Goal: Find specific page/section: Find specific page/section

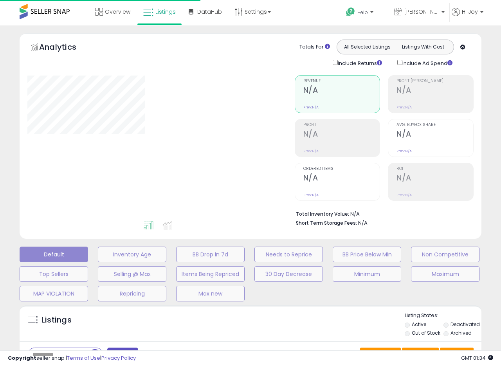
type input "**********"
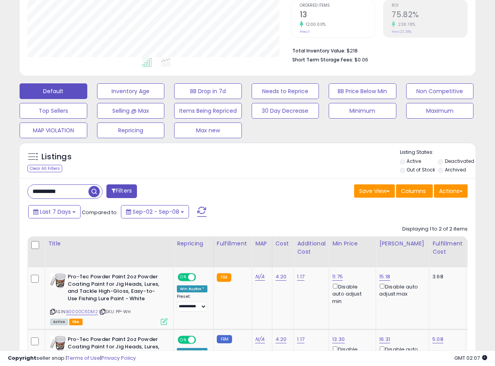
scroll to position [192, 0]
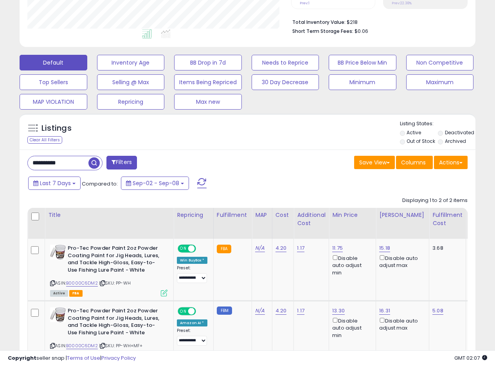
click at [278, 144] on div "Listings Clear All Filters Listing States:" at bounding box center [248, 133] width 456 height 27
click at [276, 139] on div "Listings Clear All Filters Listing States:" at bounding box center [248, 133] width 456 height 27
click at [277, 139] on div "Listings Clear All Filters Listing States:" at bounding box center [248, 133] width 456 height 27
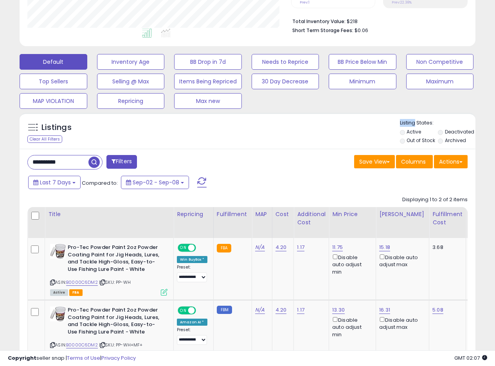
scroll to position [185, 0]
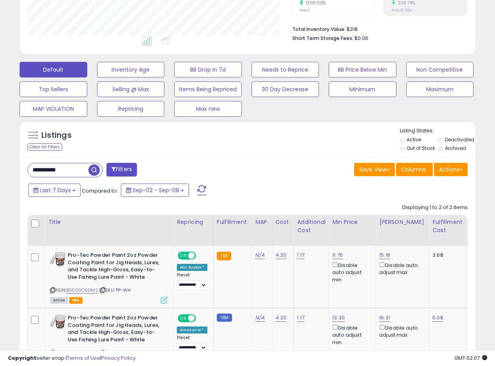
click at [286, 136] on div "Listings Clear All Filters Listing States:" at bounding box center [248, 140] width 456 height 27
click at [286, 137] on div "Listings Clear All Filters Listing States:" at bounding box center [248, 140] width 456 height 27
click at [284, 140] on div "Listings Clear All Filters Listing States:" at bounding box center [248, 140] width 456 height 27
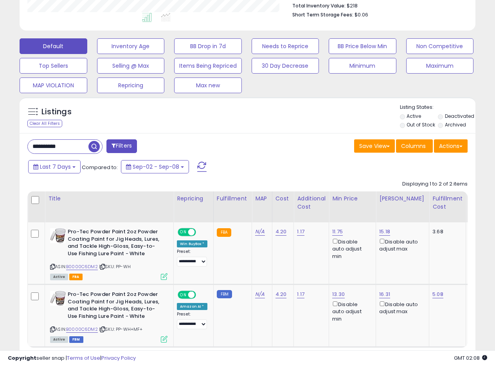
scroll to position [193, 0]
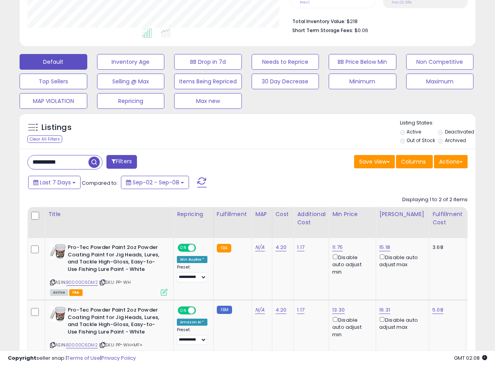
click at [272, 141] on div "Listings Clear All Filters Listing States:" at bounding box center [248, 132] width 456 height 27
click at [271, 151] on div "**********" at bounding box center [248, 271] width 456 height 245
click at [279, 148] on div "Listings Clear All Filters Active" at bounding box center [248, 253] width 456 height 281
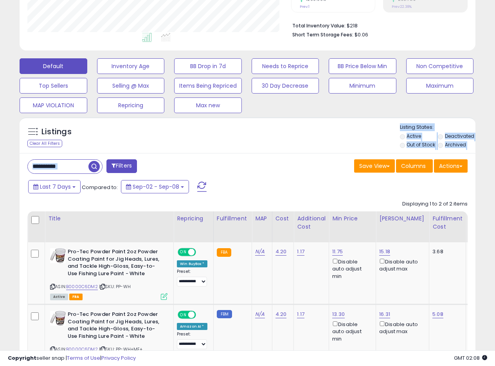
scroll to position [187, 0]
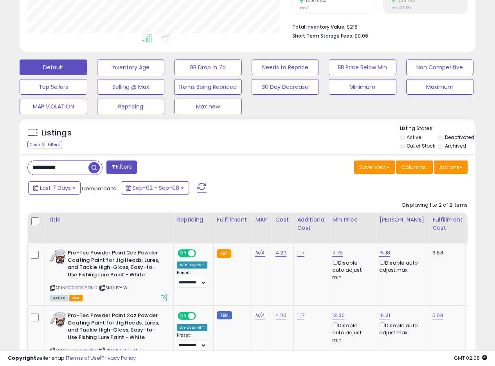
click at [205, 128] on div "Listings Clear All Filters Listing States:" at bounding box center [248, 138] width 456 height 27
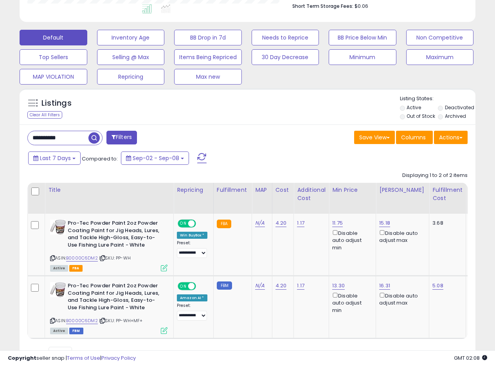
scroll to position [206, 0]
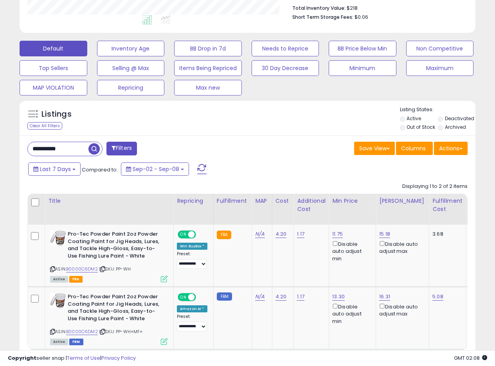
click at [306, 136] on div "**********" at bounding box center [248, 257] width 456 height 245
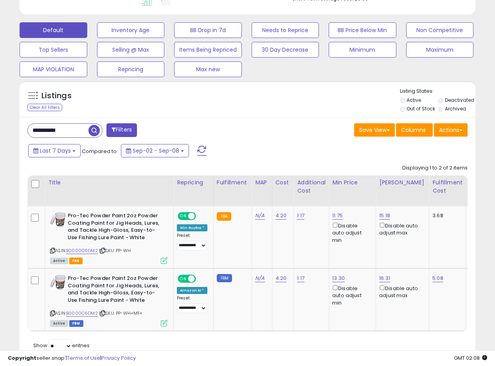
scroll to position [222, 0]
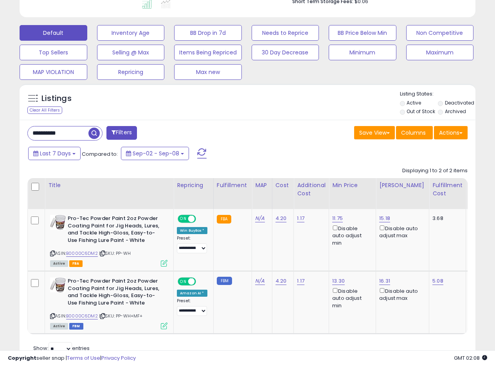
click at [278, 116] on div "Listings Clear All Filters Listing States:" at bounding box center [248, 103] width 456 height 27
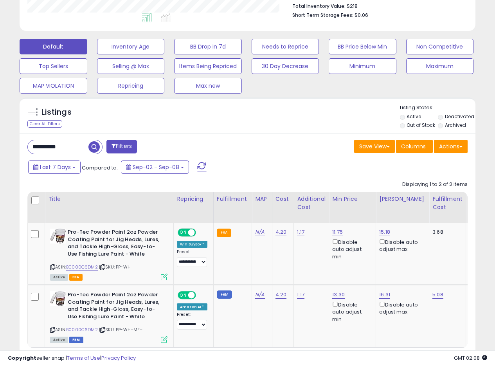
scroll to position [206, 0]
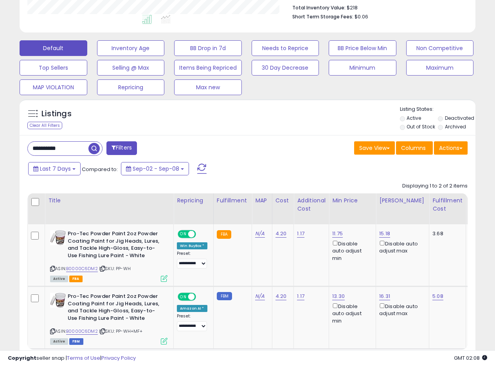
drag, startPoint x: 256, startPoint y: 133, endPoint x: 238, endPoint y: 129, distance: 18.9
click at [257, 133] on div "Listings Clear All Filters" at bounding box center [248, 117] width 456 height 36
click at [238, 132] on div "Listings Clear All Filters Listing States:" at bounding box center [248, 119] width 456 height 27
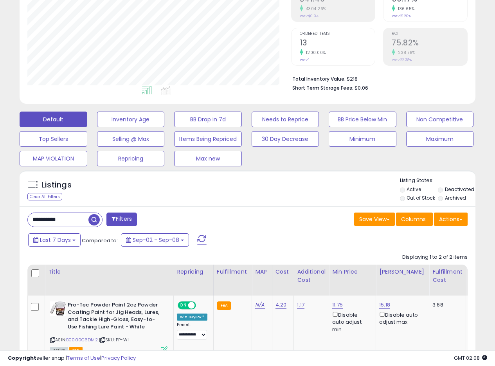
click at [294, 177] on div "Listings Clear All Filters Listing States:" at bounding box center [248, 190] width 456 height 27
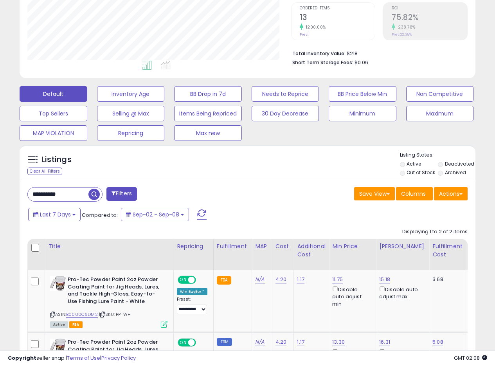
scroll to position [174, 0]
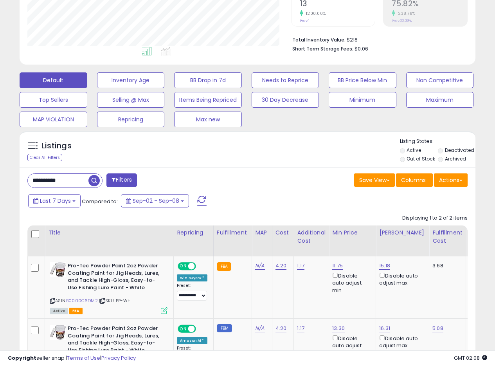
click at [259, 159] on div "Listings Clear All Filters Listing States:" at bounding box center [248, 151] width 456 height 27
